Goal: Task Accomplishment & Management: Manage account settings

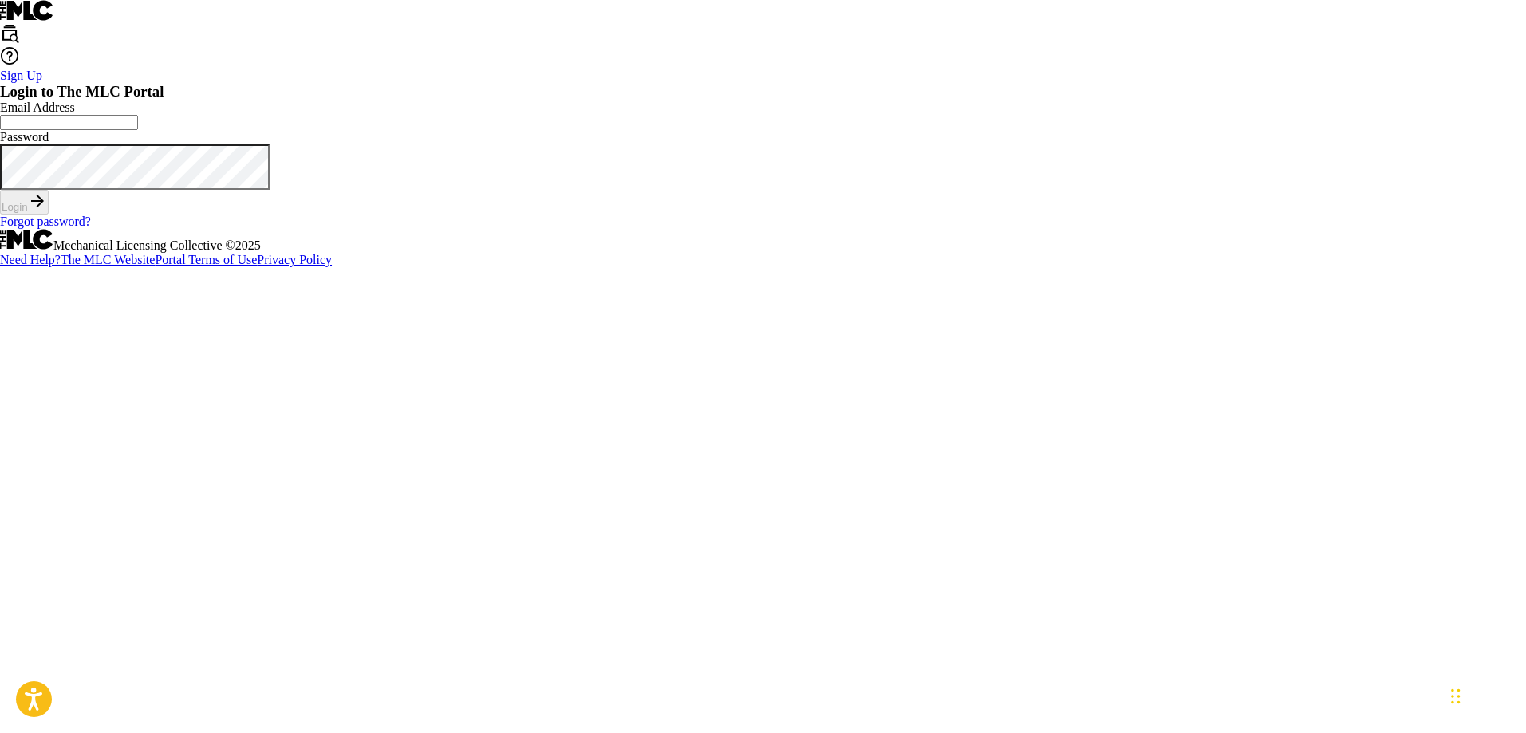
click at [138, 130] on input "Email Address" at bounding box center [69, 122] width 138 height 15
type input "[EMAIL_ADDRESS][DOMAIN_NAME]"
click at [49, 215] on button "Login" at bounding box center [24, 202] width 49 height 25
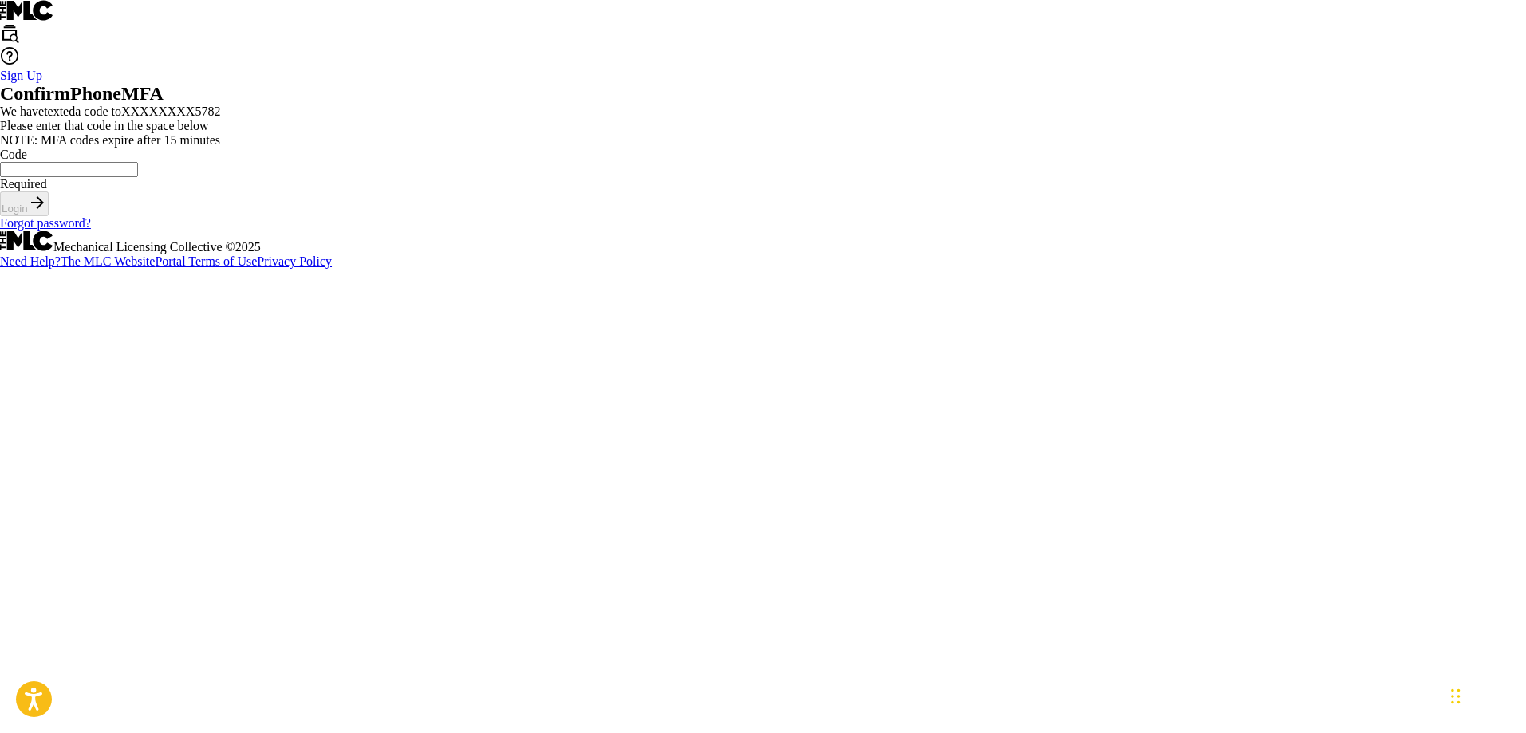
click at [138, 177] on input "Code" at bounding box center [69, 169] width 138 height 15
click at [138, 177] on input "95667" at bounding box center [69, 169] width 138 height 15
type input "9"
type input "695667"
click at [49, 216] on button "Login" at bounding box center [24, 203] width 49 height 25
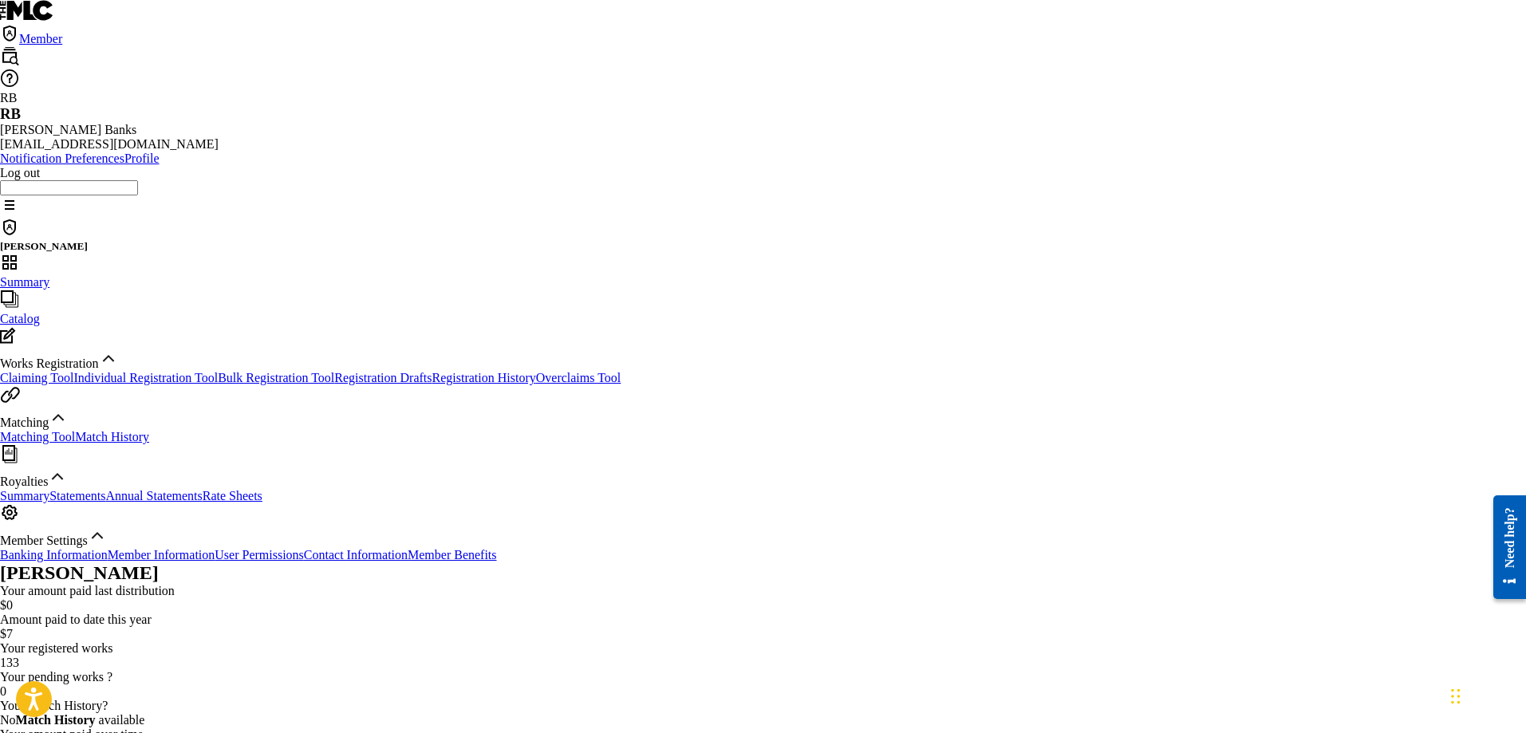
click at [50, 290] on link "Catalog" at bounding box center [763, 308] width 1526 height 36
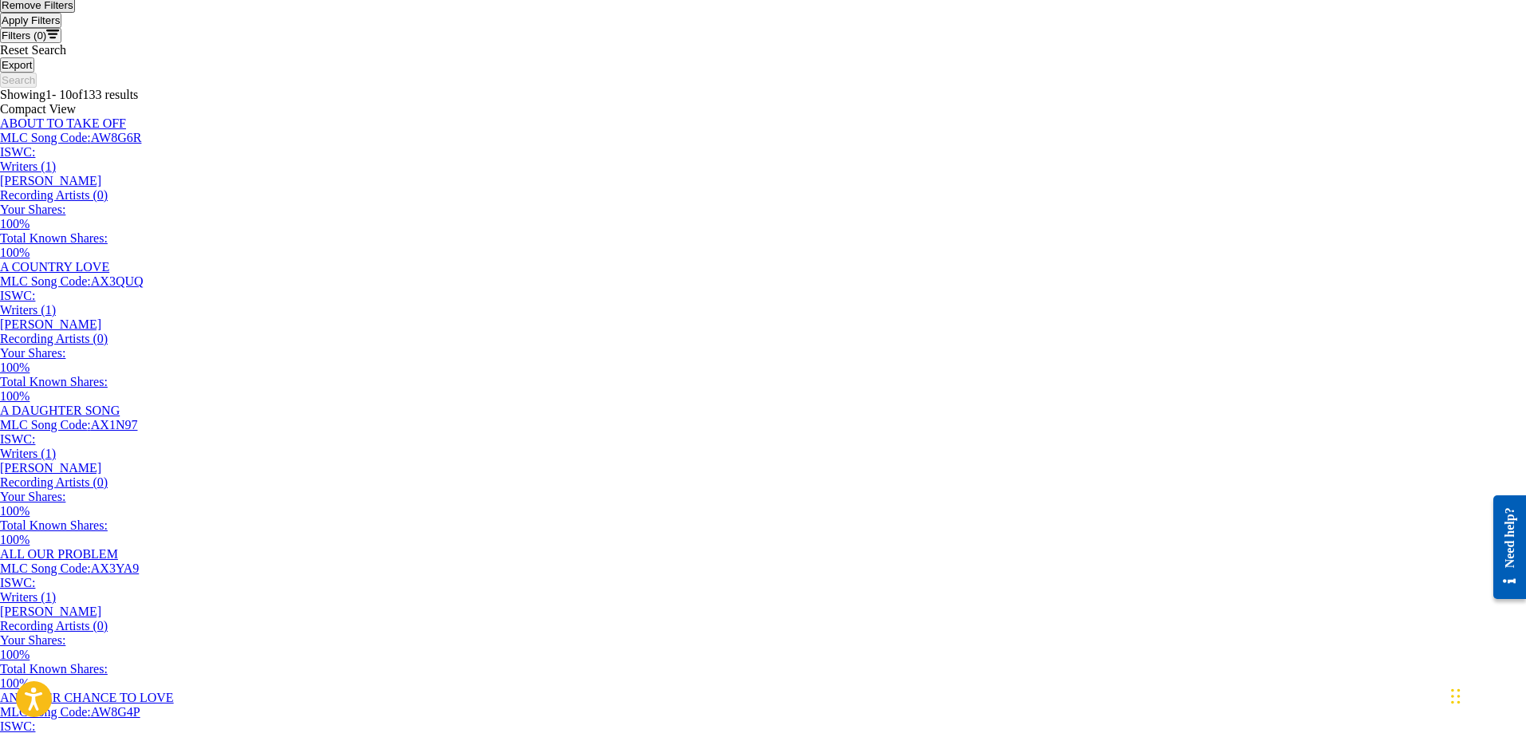
scroll to position [851, 0]
